Goal: Task Accomplishment & Management: Manage account settings

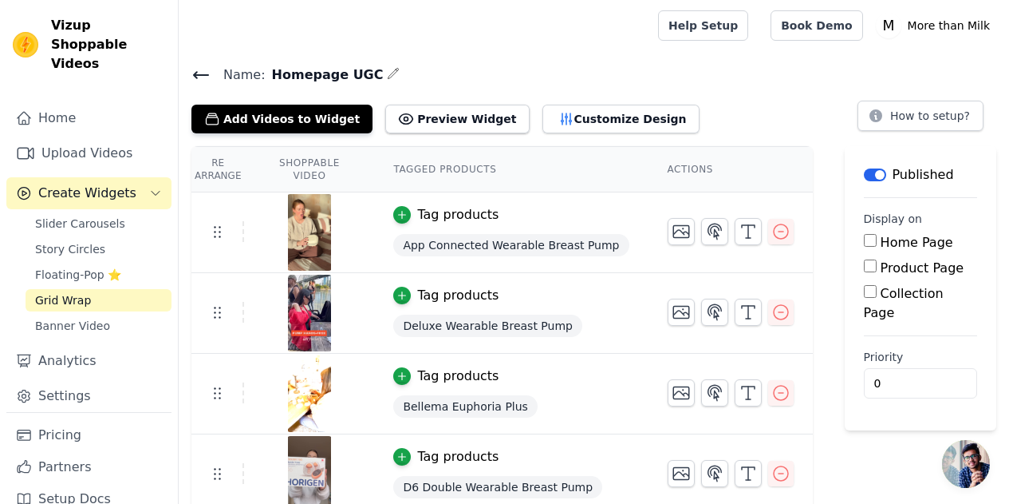
scroll to position [160, 0]
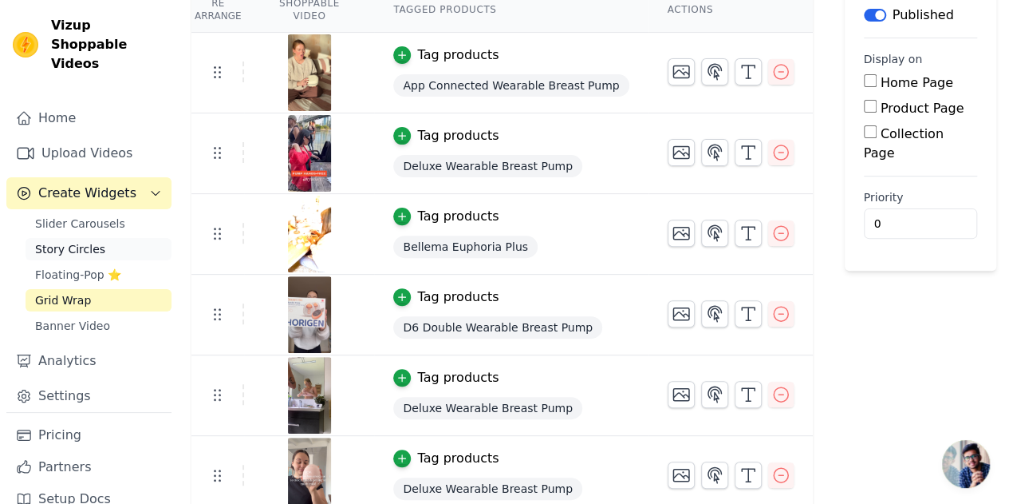
click at [77, 241] on span "Story Circles" at bounding box center [70, 249] width 70 height 16
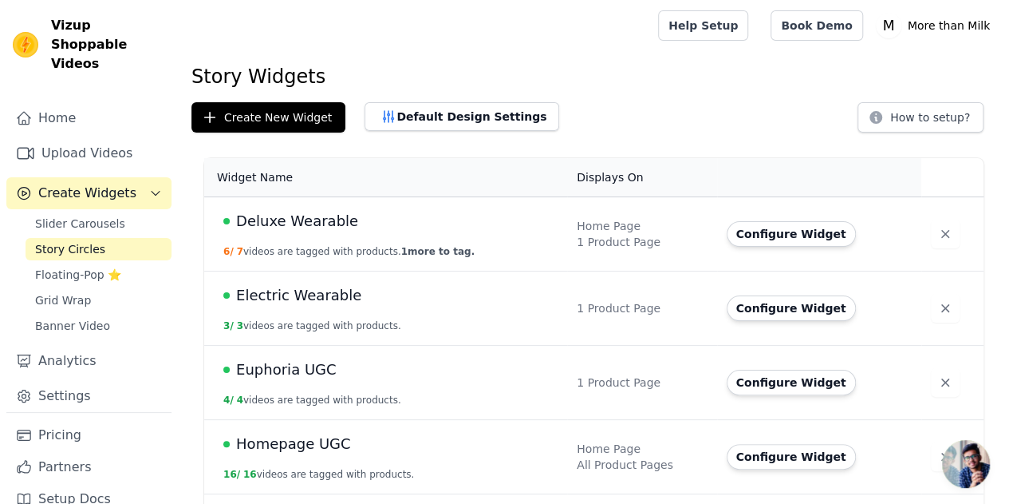
click at [271, 373] on span "Euphoria UGC" at bounding box center [286, 369] width 100 height 22
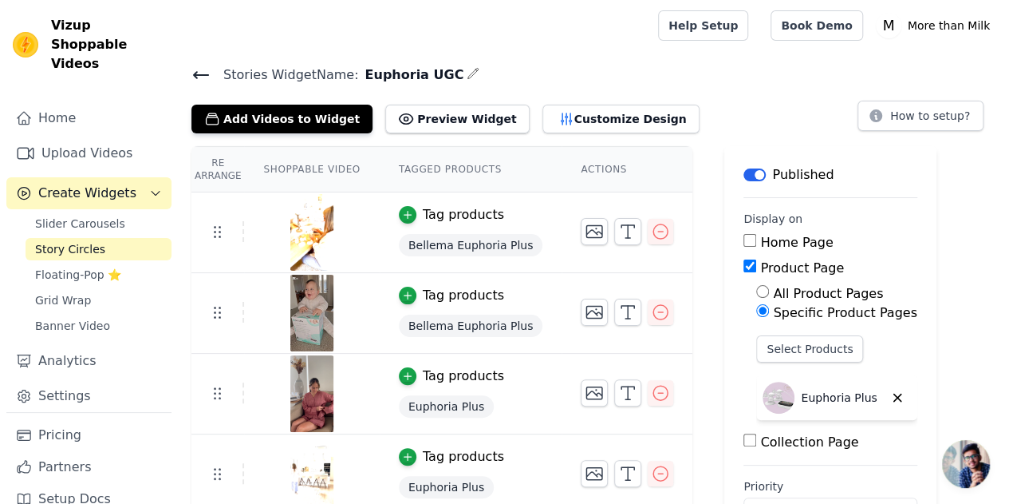
scroll to position [53, 0]
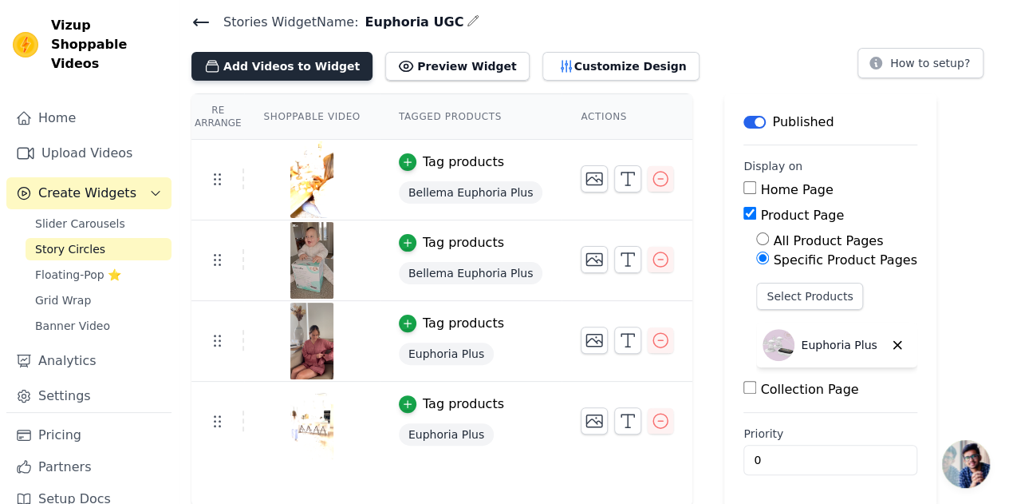
click at [316, 62] on button "Add Videos to Widget" at bounding box center [282, 66] width 181 height 29
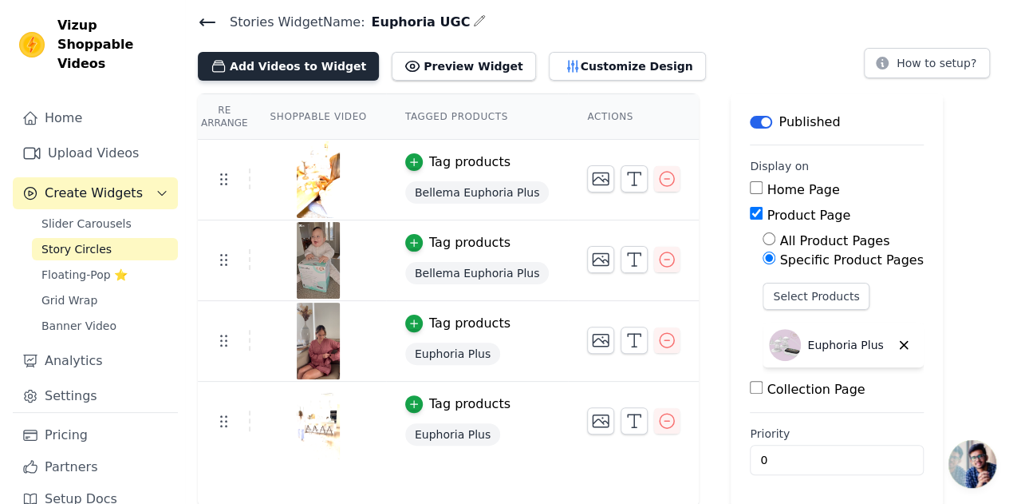
scroll to position [0, 0]
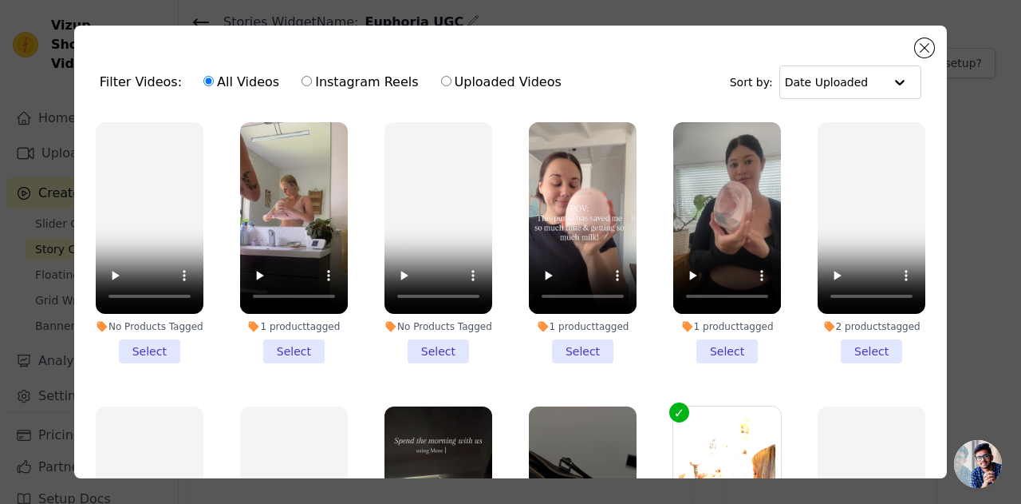
click at [353, 81] on label "Instagram Reels" at bounding box center [360, 82] width 118 height 21
click at [312, 81] on input "Instagram Reels" at bounding box center [307, 81] width 10 height 10
radio input "true"
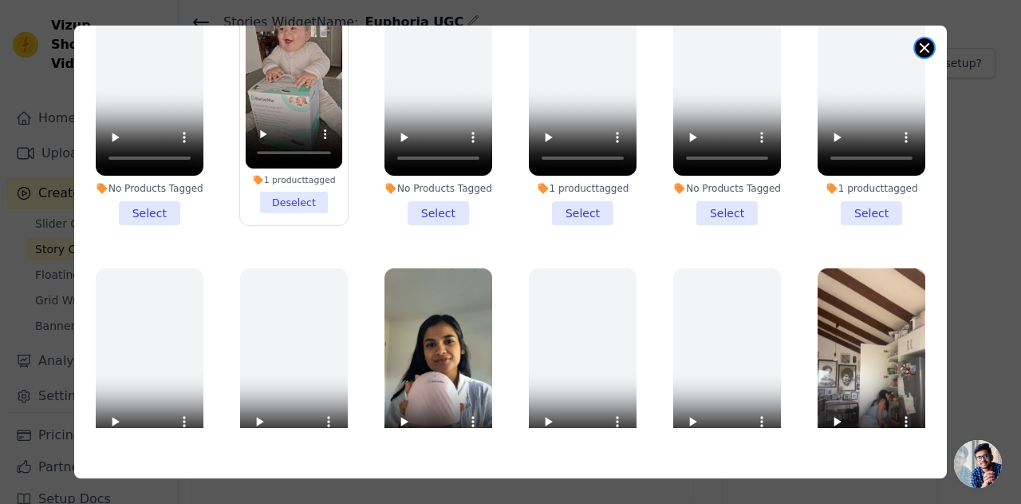
click at [916, 51] on div "Filter Videos: All Videos Instagram Reels Uploaded Videos Sort by: Date Uploade…" at bounding box center [510, 252] width 873 height 452
click at [918, 40] on div "Filter Videos: All Videos Instagram Reels Uploaded Videos Sort by: Date Uploade…" at bounding box center [510, 252] width 873 height 452
click at [1009, 101] on div "Filter Videos: All Videos Instagram Reels Uploaded Videos Sort by: Date Uploade…" at bounding box center [510, 252] width 1021 height 504
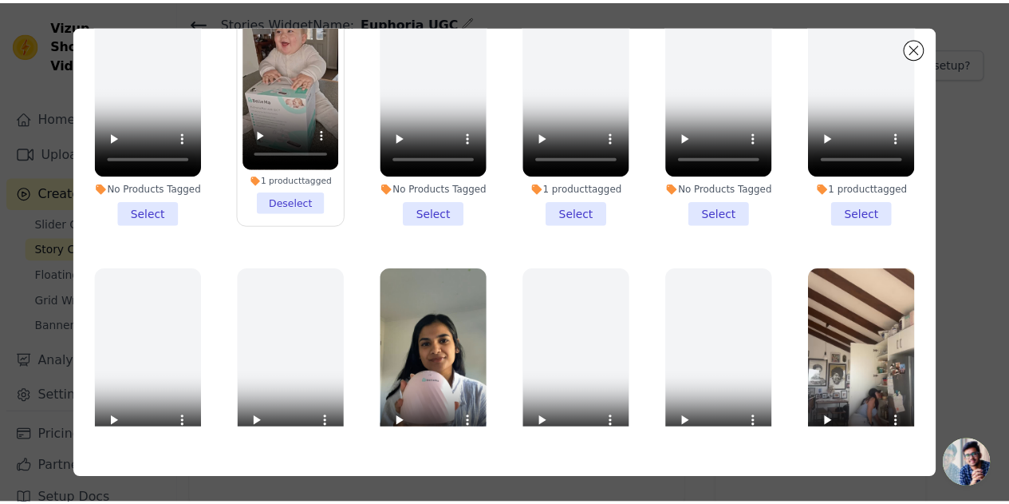
scroll to position [53, 0]
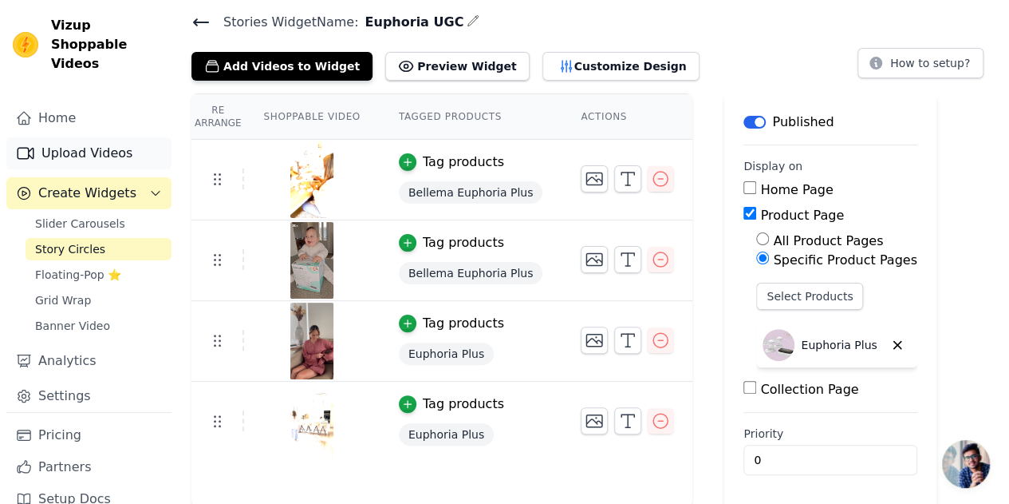
click at [40, 137] on link "Upload Videos" at bounding box center [88, 153] width 165 height 32
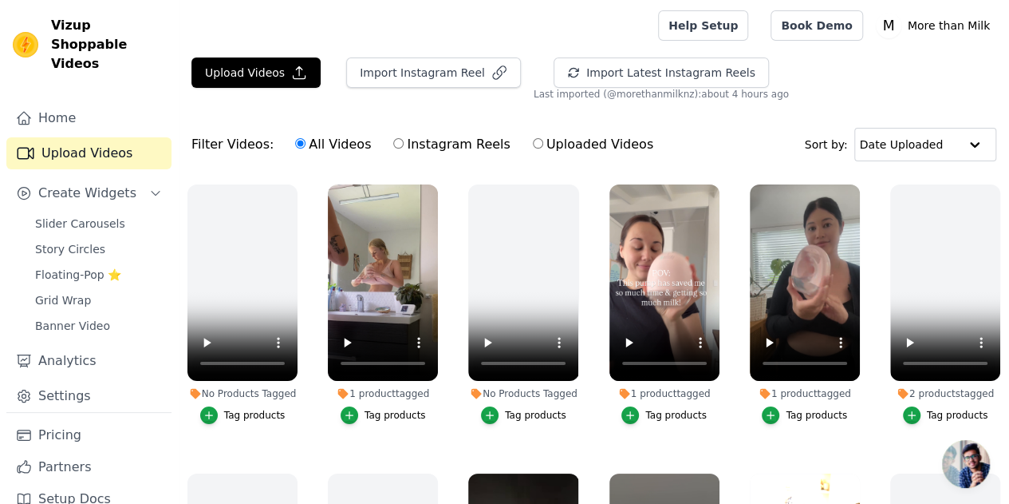
click at [394, 136] on label "Instagram Reels" at bounding box center [452, 144] width 118 height 21
click at [394, 138] on input "Instagram Reels" at bounding box center [398, 143] width 10 height 10
radio input "true"
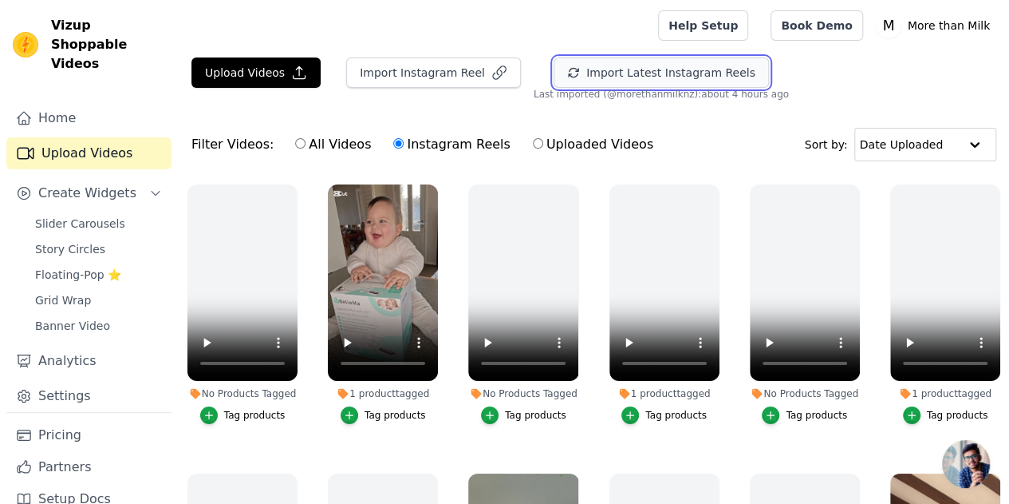
click at [579, 67] on button "Import Latest Instagram Reels" at bounding box center [661, 72] width 215 height 30
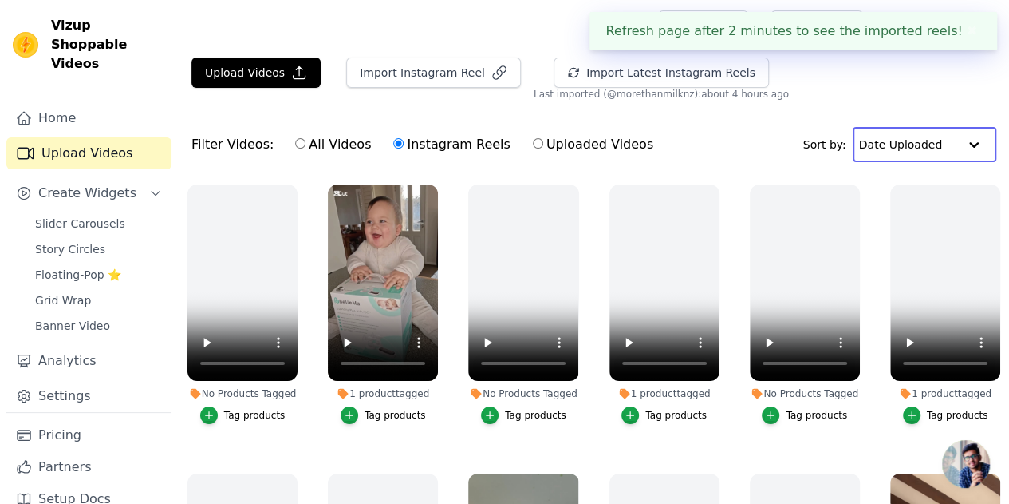
click at [891, 156] on input "text" at bounding box center [908, 144] width 99 height 32
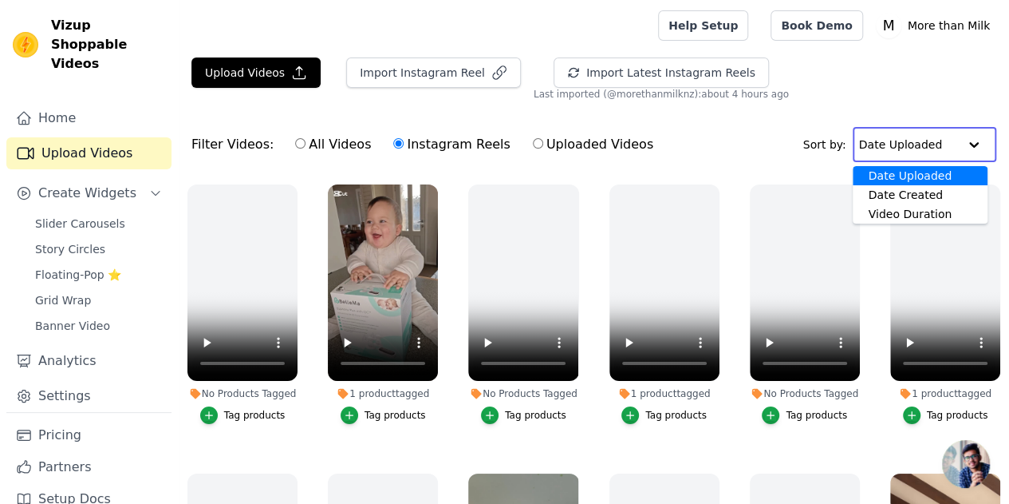
click at [799, 133] on div "Filter Videos: All Videos Instagram Reels Uploaded Videos Sort by: Date Uploade…" at bounding box center [594, 144] width 831 height 62
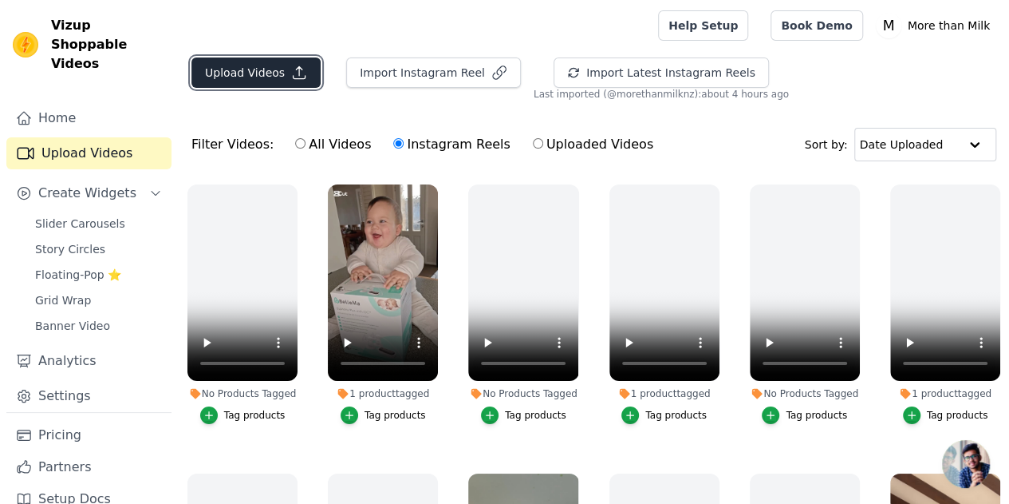
click at [271, 75] on button "Upload Videos" at bounding box center [256, 72] width 129 height 30
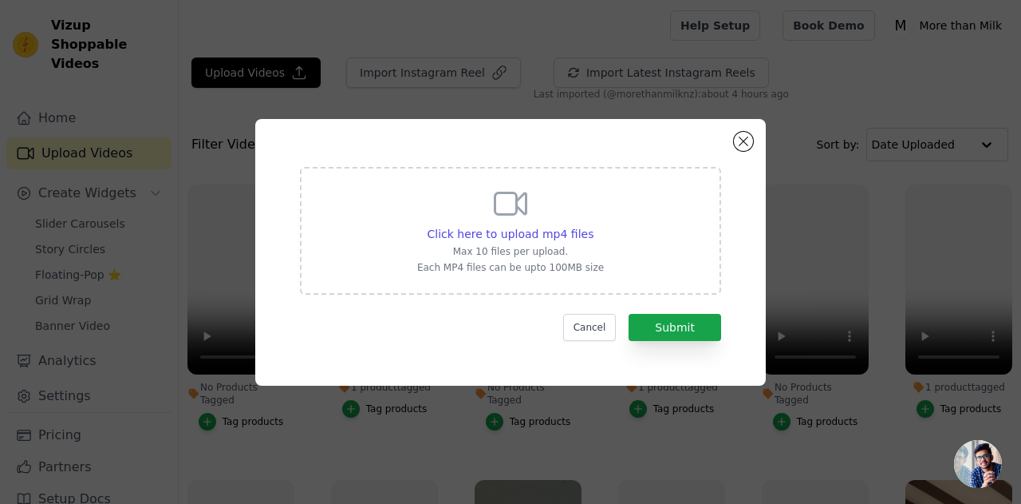
click at [551, 184] on div "Click here to upload mp4 files Max 10 files per upload. Each MP4 files can be u…" at bounding box center [510, 231] width 421 height 128
click at [593, 225] on input "Click here to upload mp4 files Max 10 files per upload. Each MP4 files can be u…" at bounding box center [593, 225] width 1 height 1
click at [598, 325] on button "Cancel" at bounding box center [589, 327] width 53 height 27
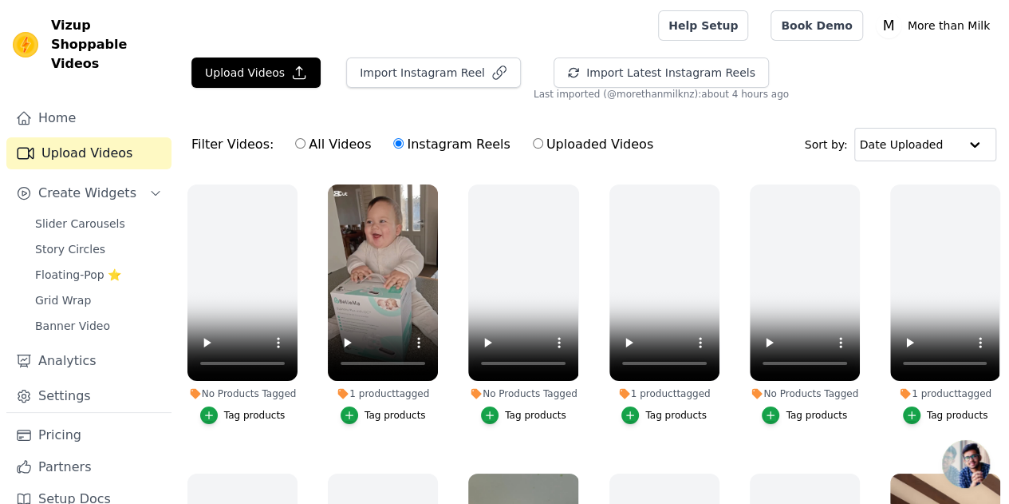
click at [533, 144] on input "Uploaded Videos" at bounding box center [538, 143] width 10 height 10
radio input "true"
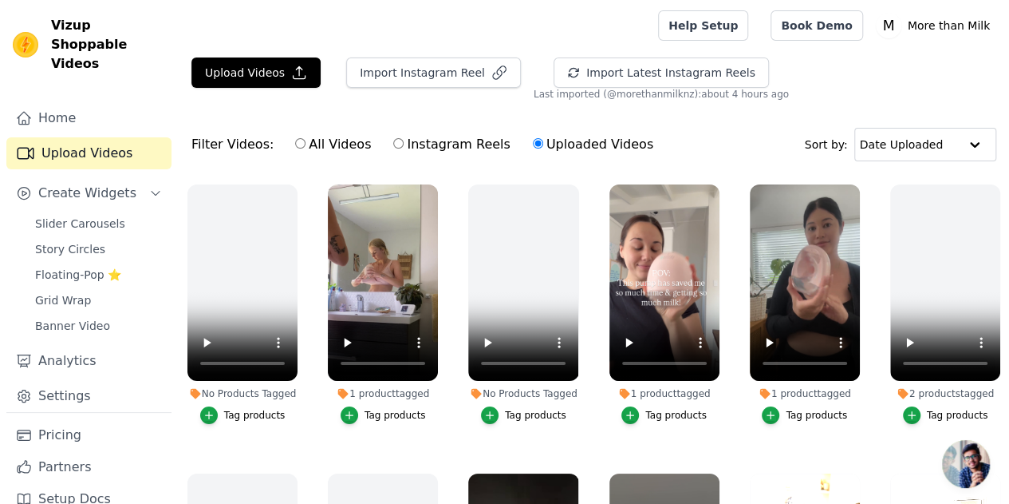
click at [295, 140] on input "All Videos" at bounding box center [300, 143] width 10 height 10
radio input "true"
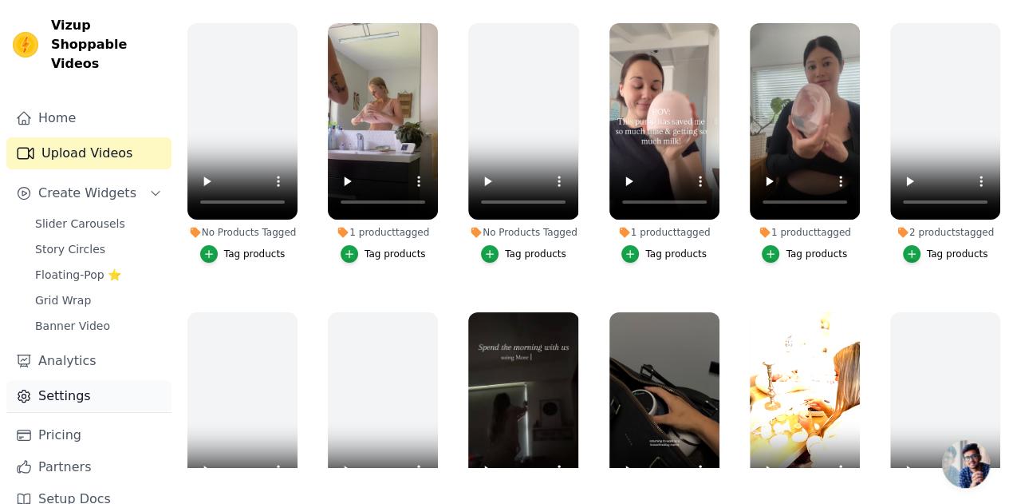
scroll to position [4, 0]
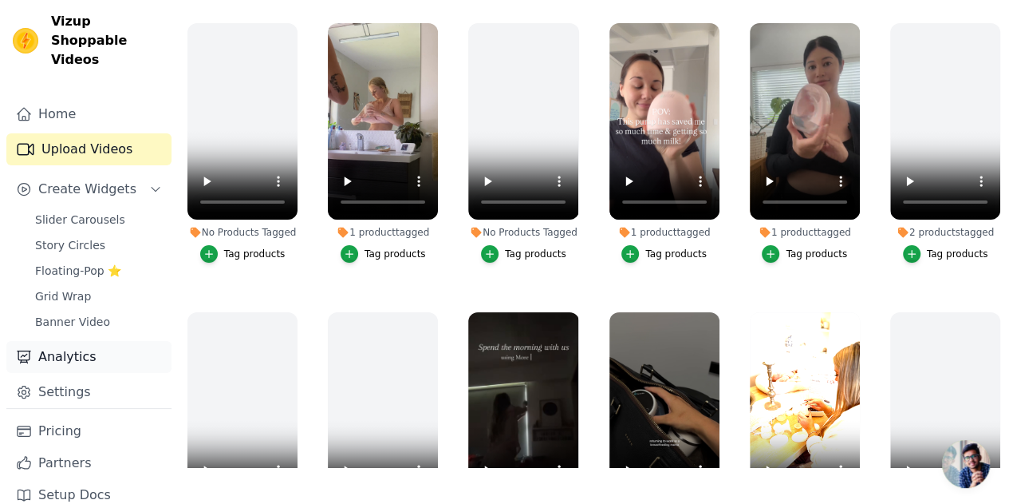
click at [53, 342] on link "Analytics" at bounding box center [88, 357] width 165 height 32
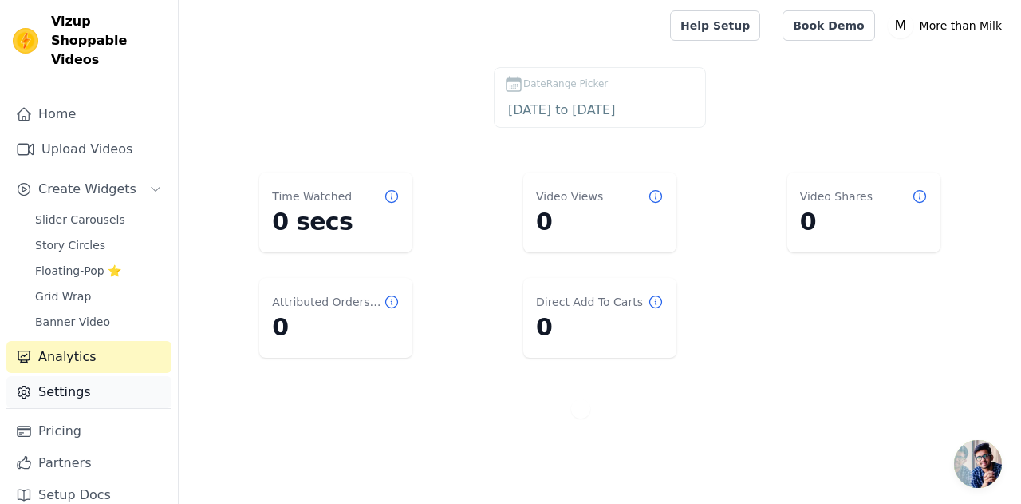
click at [58, 376] on link "Settings" at bounding box center [88, 392] width 165 height 32
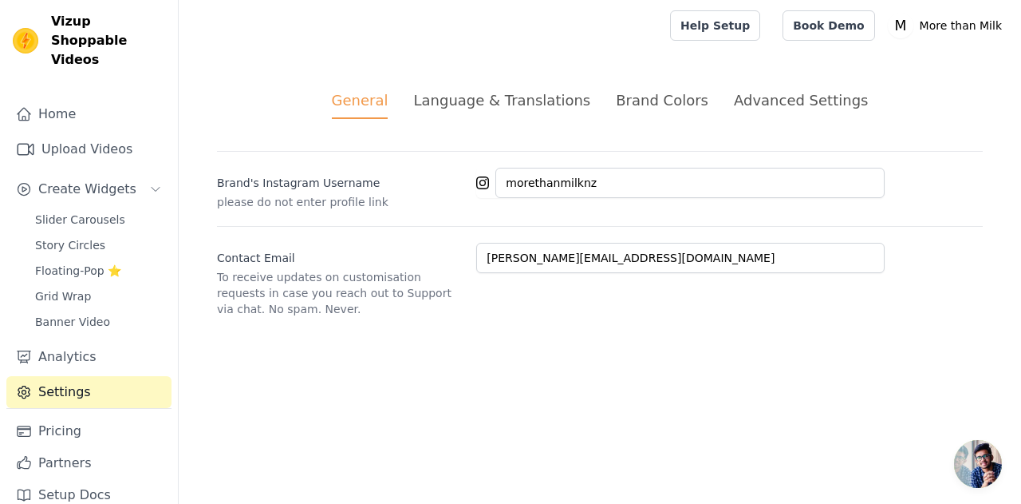
click at [512, 97] on div "Language & Translations" at bounding box center [501, 100] width 177 height 22
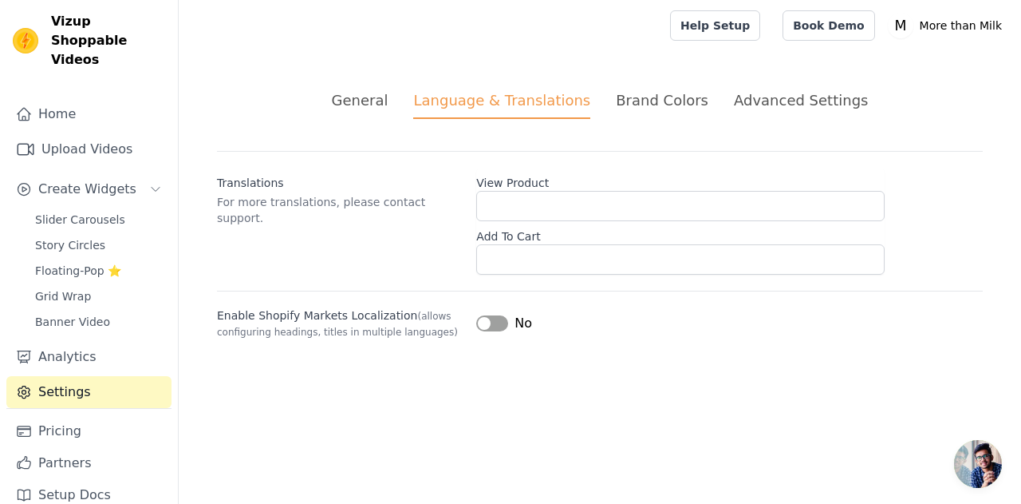
click at [650, 96] on div "Brand Colors" at bounding box center [662, 100] width 93 height 22
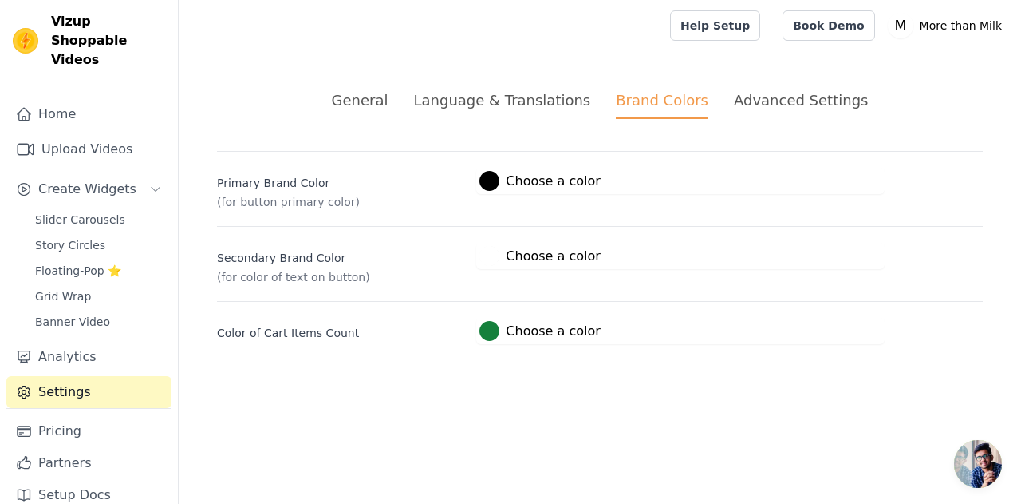
click at [490, 173] on div at bounding box center [490, 181] width 20 height 20
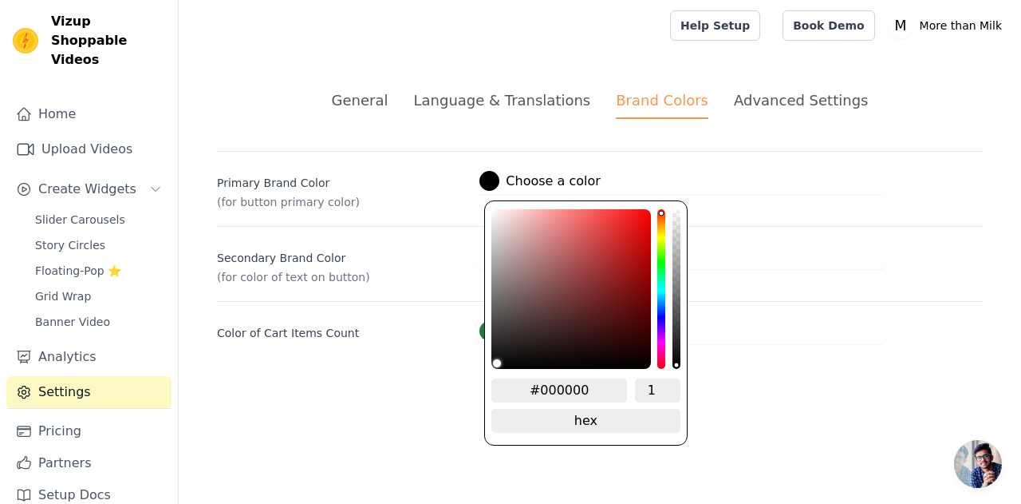
click at [554, 385] on input "#000000" at bounding box center [560, 390] width 136 height 24
paste input "f04929"
type input "#f04929"
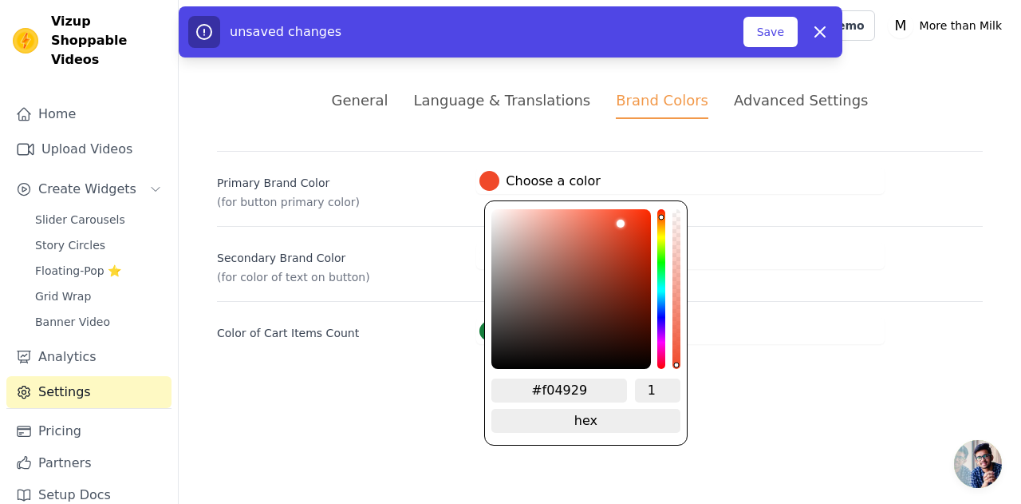
click at [786, 312] on div "Color of Cart Items Count #15803c Choose a color #15803c 1 hex change to rgb" at bounding box center [600, 322] width 766 height 43
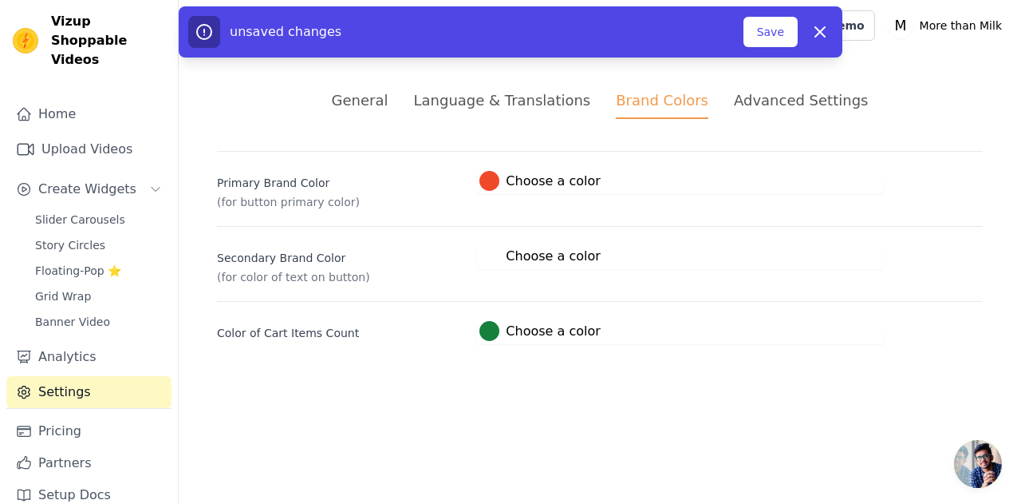
click at [505, 330] on label "#15803c Choose a color" at bounding box center [540, 331] width 120 height 20
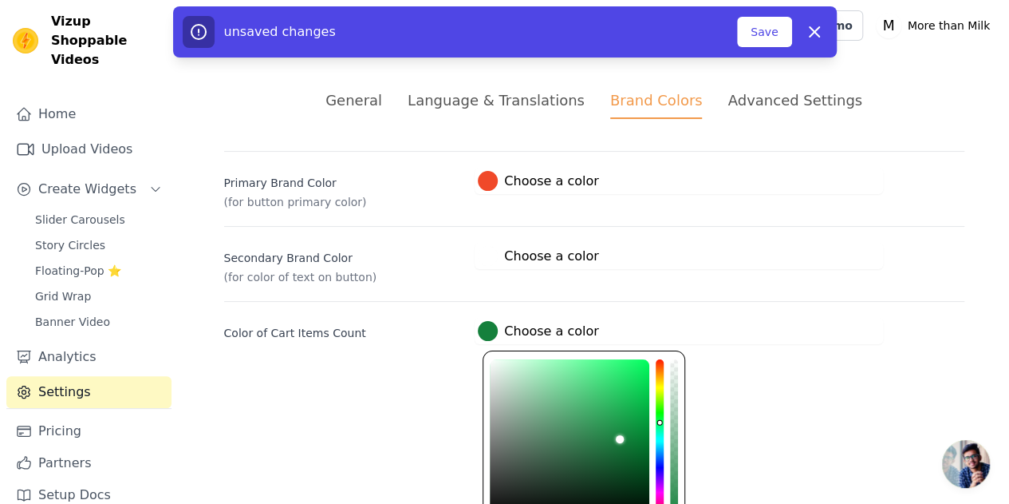
scroll to position [85, 0]
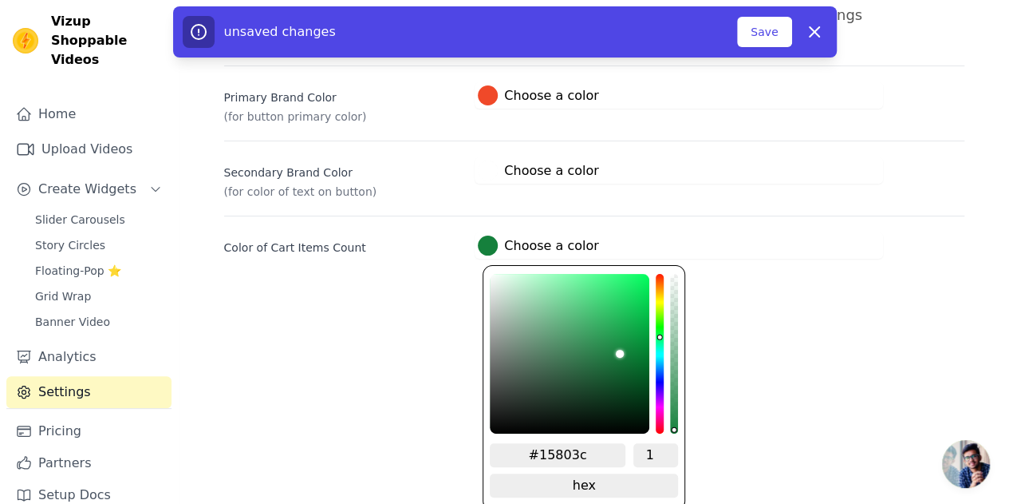
click at [551, 454] on input "#15803c" at bounding box center [558, 455] width 136 height 24
paste input "#c39dc1"
type input "##c39dc1"
click at [551, 454] on input "##c39dc1" at bounding box center [558, 455] width 136 height 24
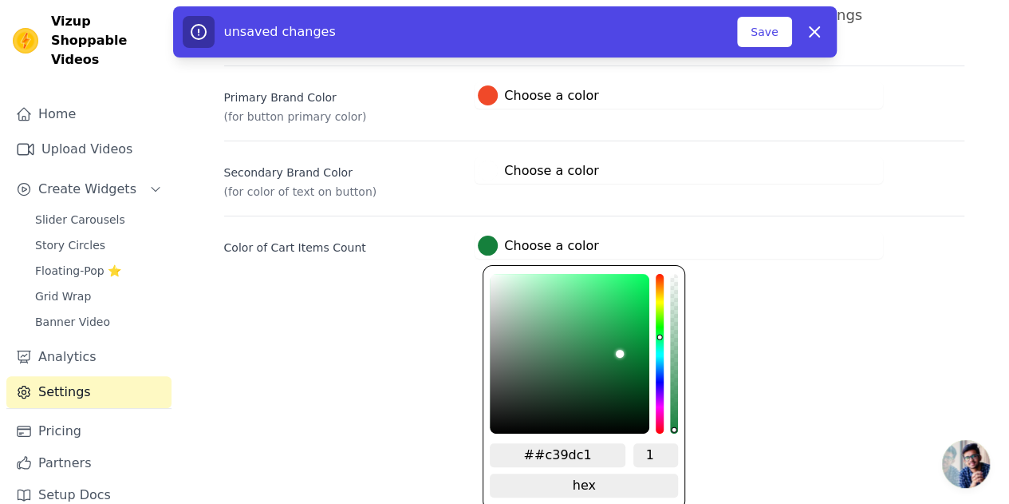
type input "#c39dc1"
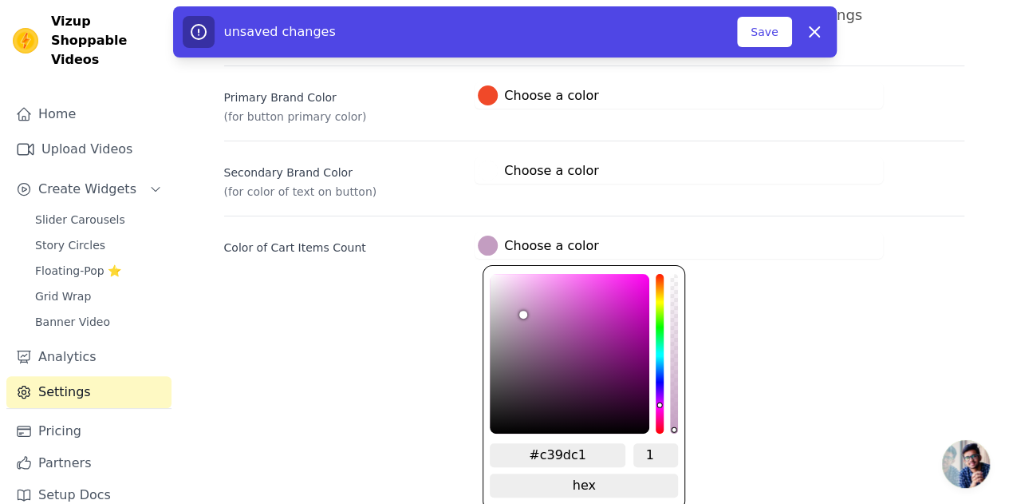
click at [717, 297] on html "Vizup Shoppable Videos Home Upload Videos Create Widgets Slider Carousels Story…" at bounding box center [504, 106] width 1009 height 382
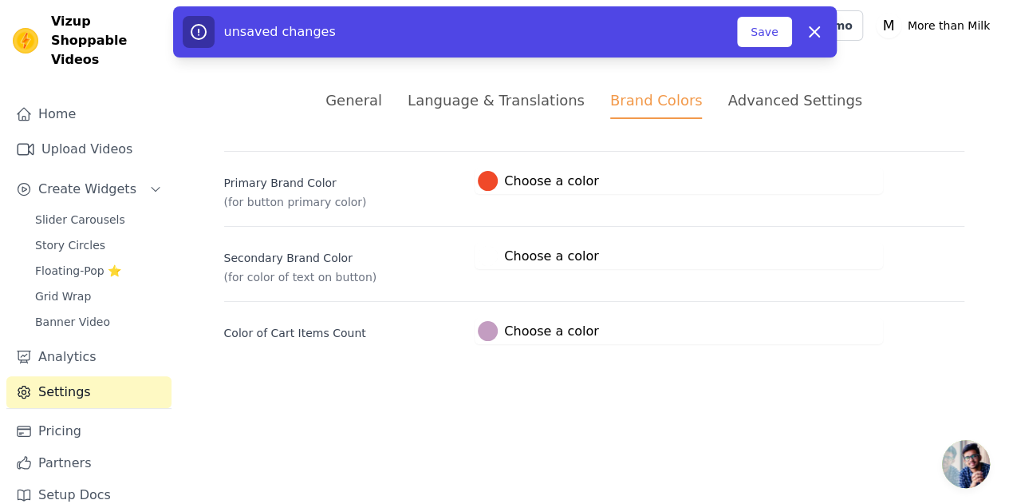
scroll to position [0, 0]
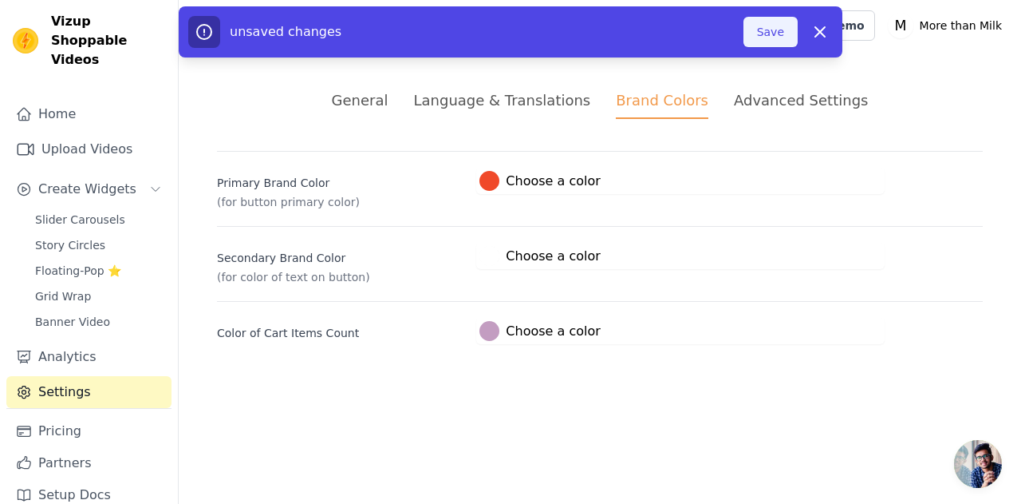
click at [758, 23] on button "Save" at bounding box center [771, 32] width 54 height 30
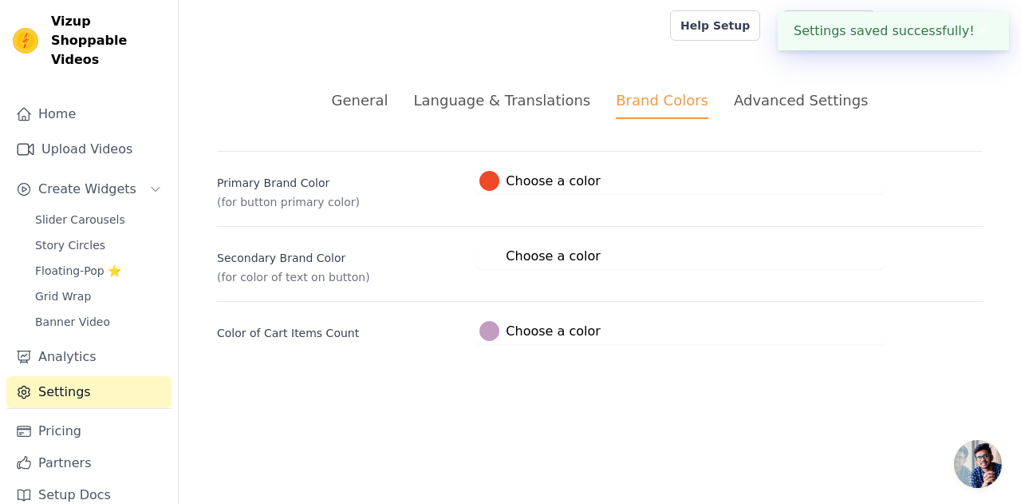
click at [761, 113] on li "Advanced Settings" at bounding box center [801, 104] width 134 height 30
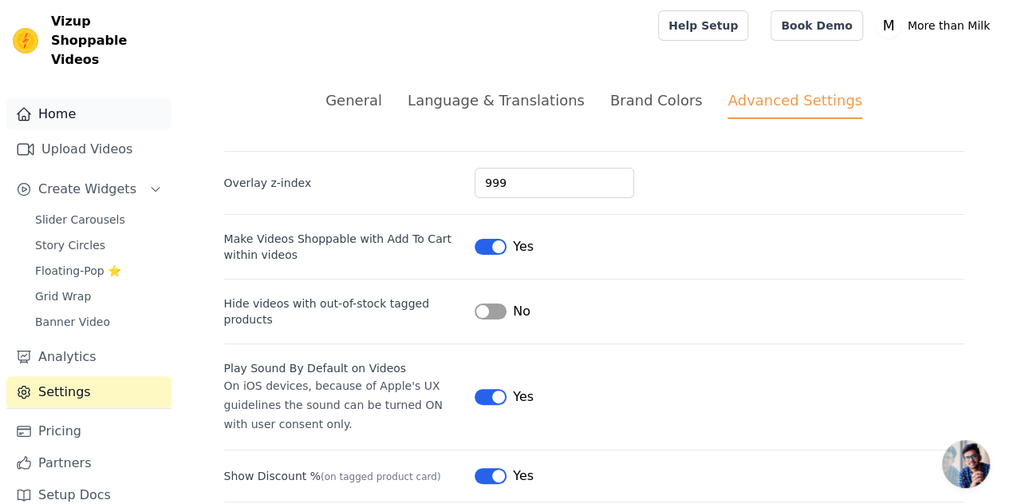
click at [81, 98] on link "Home" at bounding box center [88, 114] width 165 height 32
